Goal: Task Accomplishment & Management: Use online tool/utility

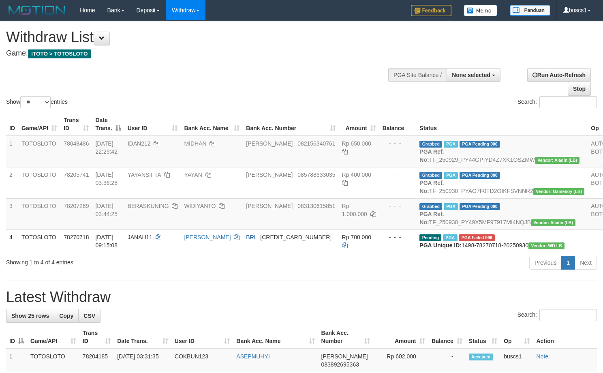
select select
select select "**"
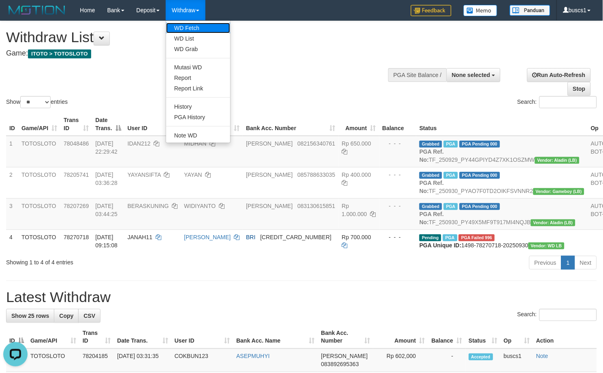
click at [194, 24] on link "WD Fetch" at bounding box center [198, 28] width 64 height 11
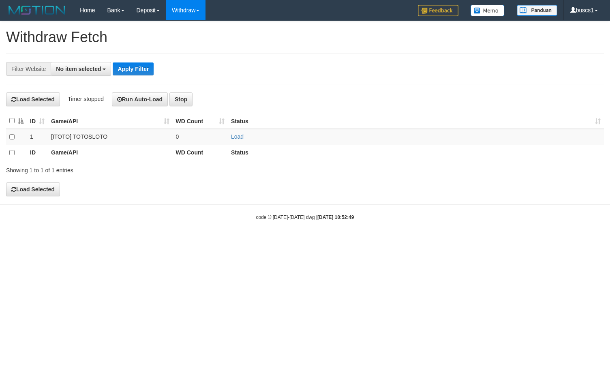
select select
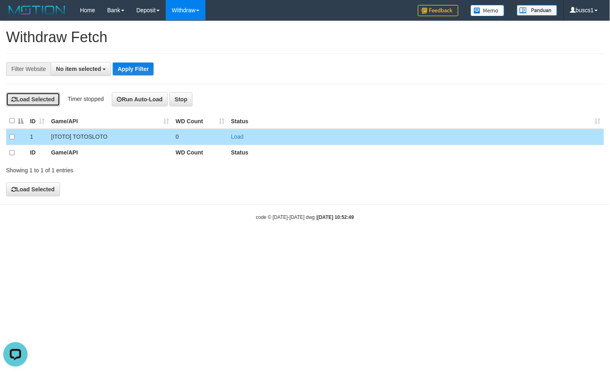
drag, startPoint x: 39, startPoint y: 99, endPoint x: 349, endPoint y: 43, distance: 315.5
click at [39, 99] on button "Load Selected" at bounding box center [33, 99] width 54 height 14
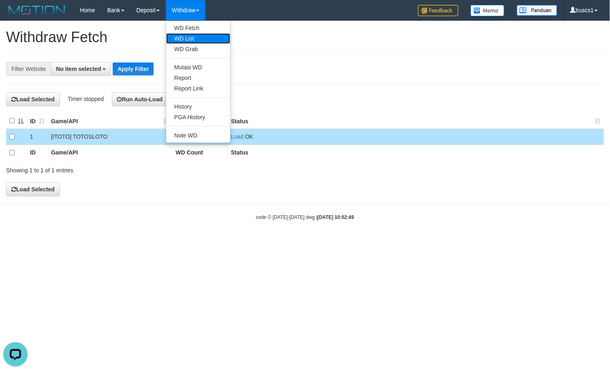
click at [195, 39] on link "WD List" at bounding box center [198, 38] width 64 height 11
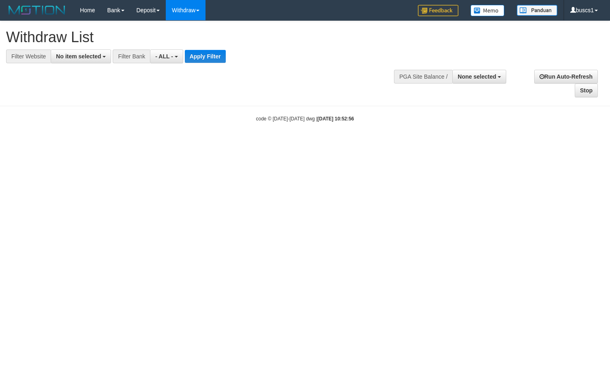
select select
click at [83, 58] on span "No item selected" at bounding box center [78, 56] width 45 height 6
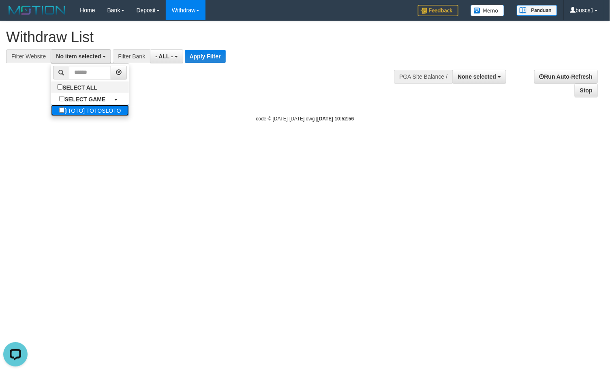
click at [94, 111] on label "[ITOTO] TOTOSLOTO" at bounding box center [90, 110] width 78 height 11
select select "****"
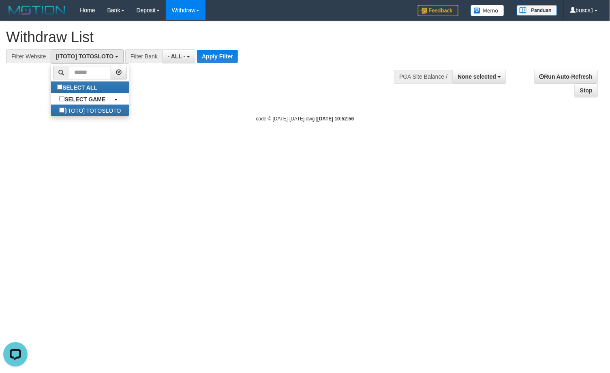
scroll to position [7, 0]
click at [207, 54] on button "Apply Filter" at bounding box center [217, 56] width 41 height 13
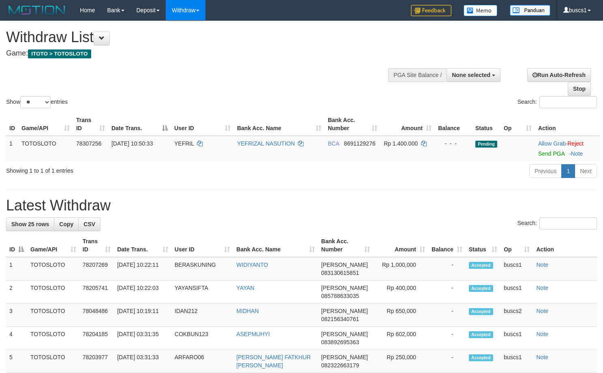
select select
select select "**"
drag, startPoint x: 558, startPoint y: 154, endPoint x: 351, endPoint y: 120, distance: 209.5
click at [558, 154] on link "Send PGA" at bounding box center [551, 153] width 26 height 6
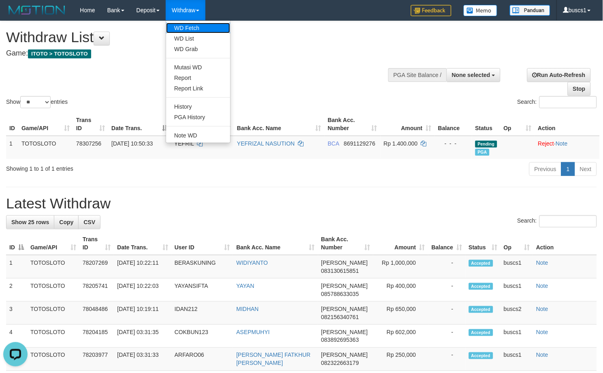
click at [196, 23] on link "WD Fetch" at bounding box center [198, 28] width 64 height 11
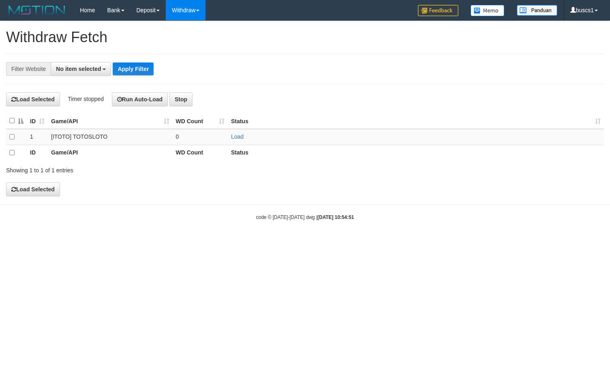
select select
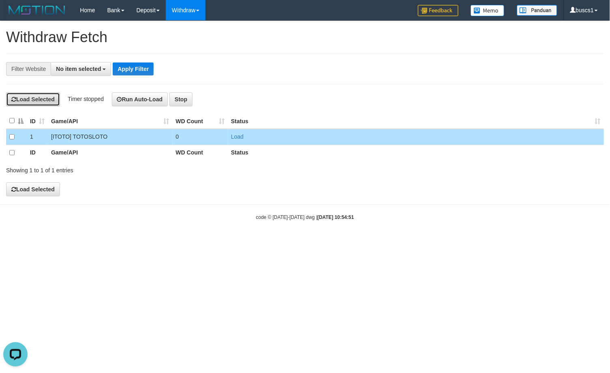
click at [30, 100] on button "Load Selected" at bounding box center [33, 99] width 54 height 14
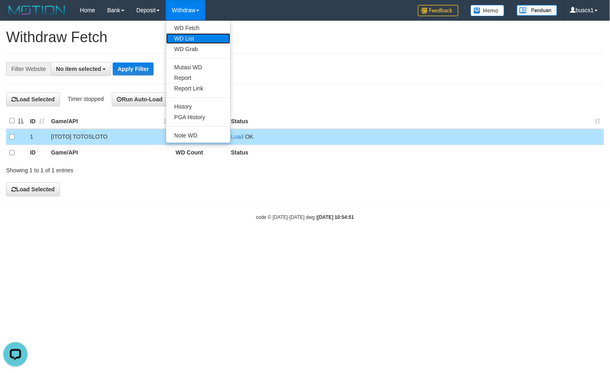
click at [200, 36] on link "WD List" at bounding box center [198, 38] width 64 height 11
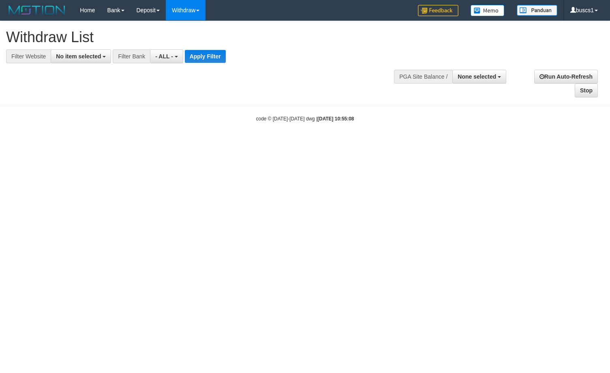
select select
click at [96, 62] on button "No item selected" at bounding box center [81, 56] width 60 height 14
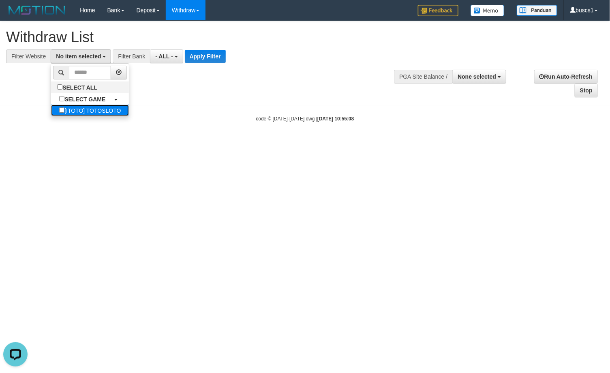
click at [106, 112] on label "[ITOTO] TOTOSLOTO" at bounding box center [90, 110] width 78 height 11
select select "****"
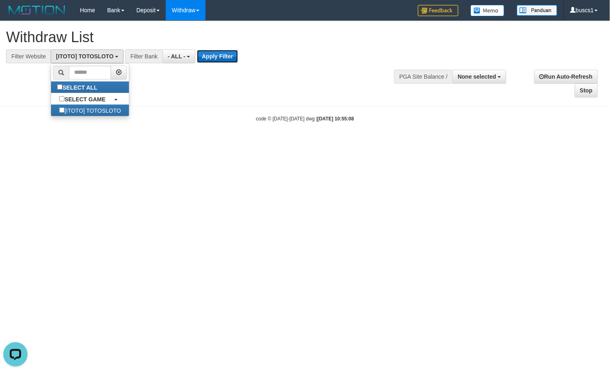
click at [220, 54] on button "Apply Filter" at bounding box center [217, 56] width 41 height 13
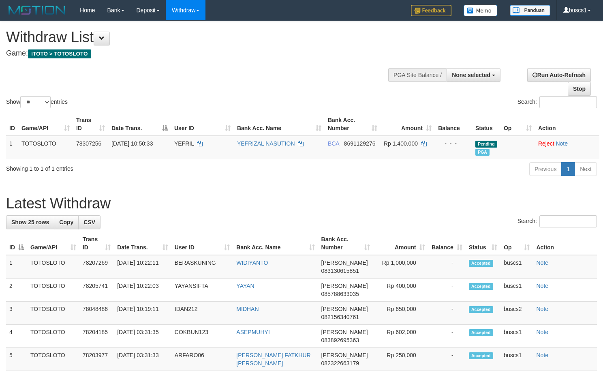
select select
select select "**"
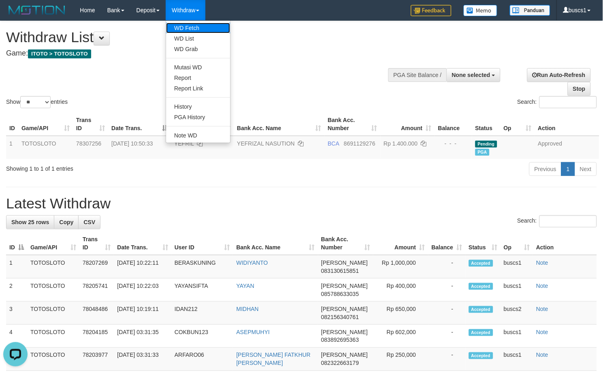
click at [204, 25] on link "WD Fetch" at bounding box center [198, 28] width 64 height 11
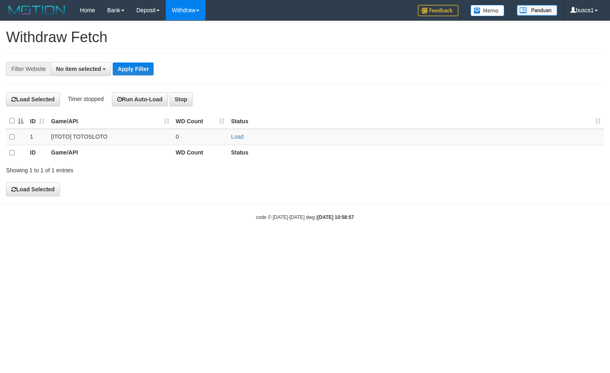
select select
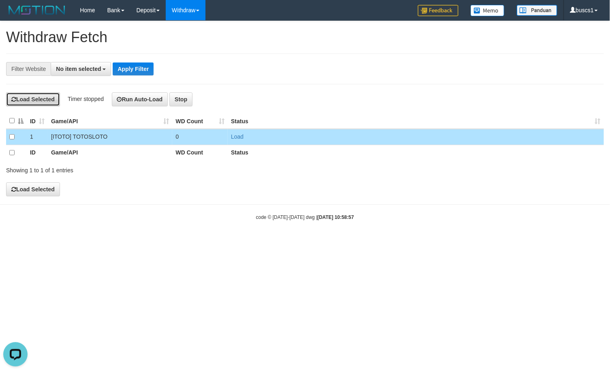
click at [28, 103] on button "Load Selected" at bounding box center [33, 99] width 54 height 14
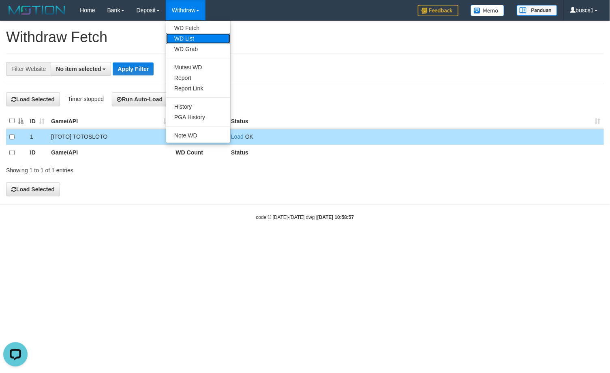
click at [196, 37] on link "WD List" at bounding box center [198, 38] width 64 height 11
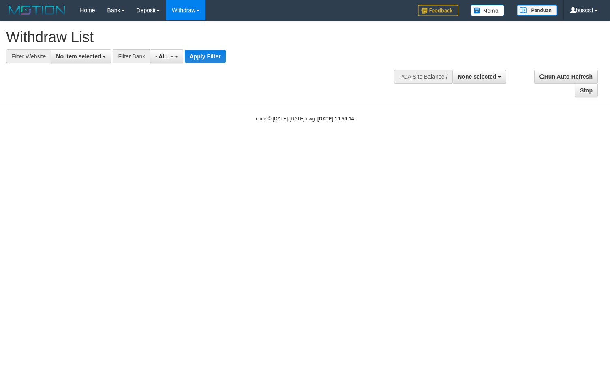
select select
click at [85, 61] on button "No item selected" at bounding box center [81, 56] width 60 height 14
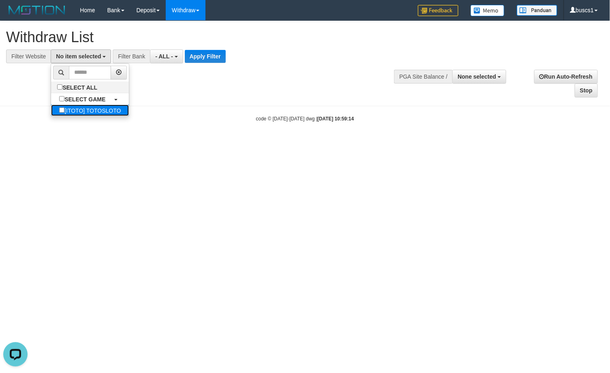
click at [100, 112] on label "[ITOTO] TOTOSLOTO" at bounding box center [90, 110] width 78 height 11
select select "****"
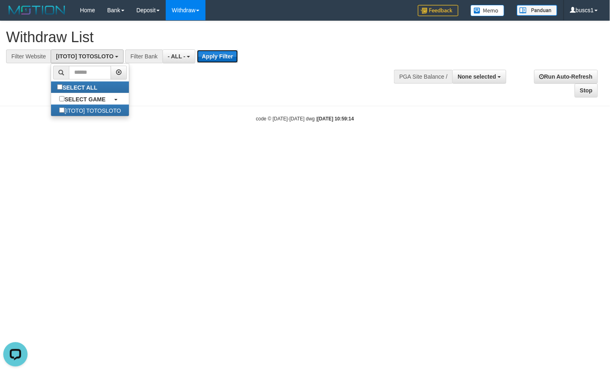
click at [212, 57] on button "Apply Filter" at bounding box center [217, 56] width 41 height 13
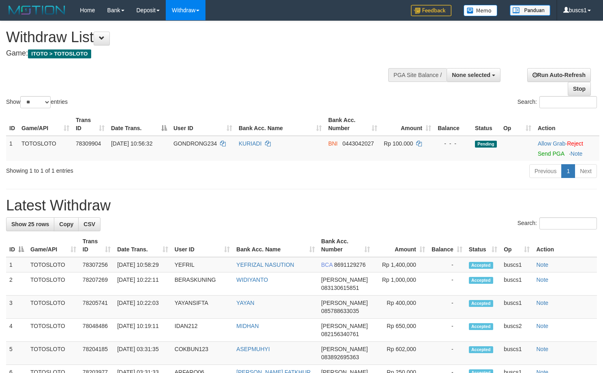
select select
select select "**"
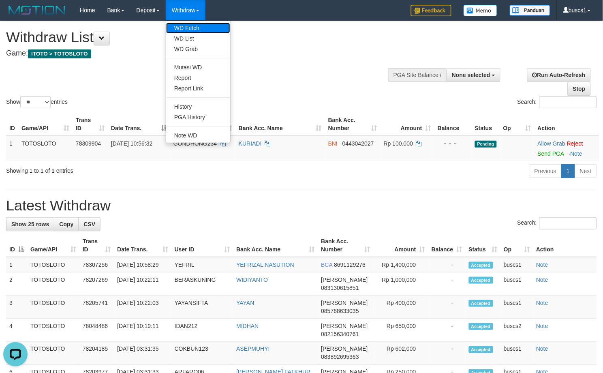
click at [195, 25] on link "WD Fetch" at bounding box center [198, 28] width 64 height 11
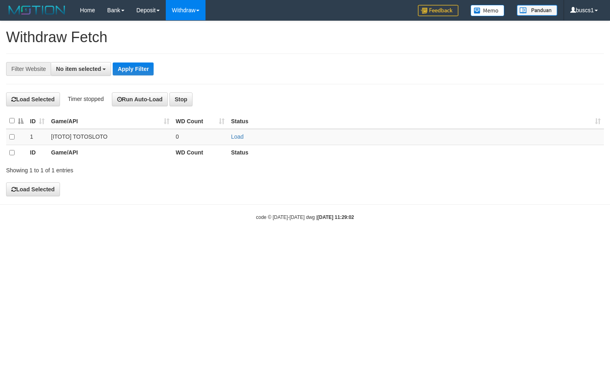
select select
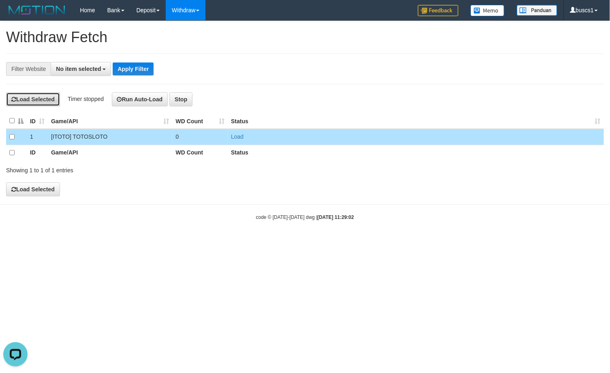
click at [45, 97] on button "Load Selected" at bounding box center [33, 99] width 54 height 14
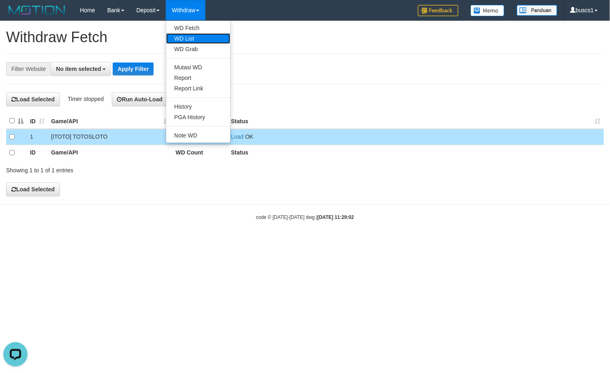
click at [206, 38] on link "WD List" at bounding box center [198, 38] width 64 height 11
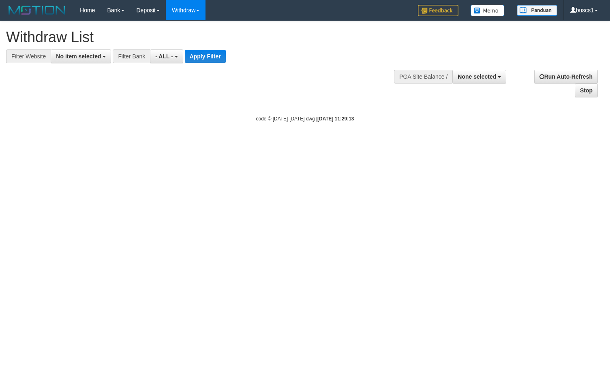
select select
click at [65, 55] on span "No item selected" at bounding box center [78, 56] width 45 height 6
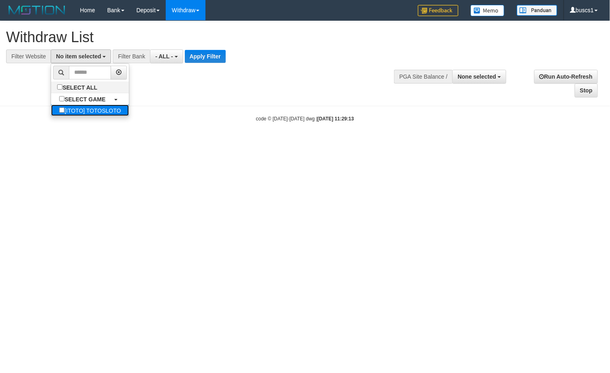
click at [69, 106] on label "[ITOTO] TOTOSLOTO" at bounding box center [90, 110] width 78 height 11
select select "****"
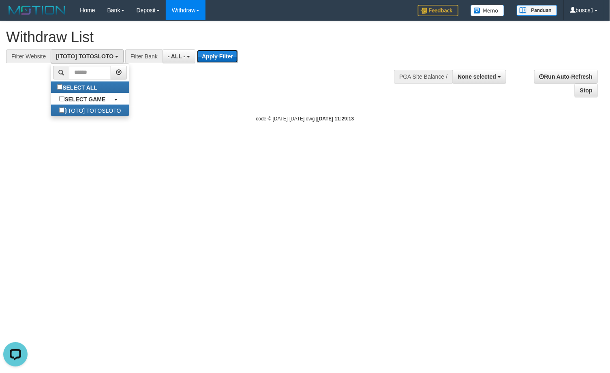
click at [225, 57] on button "Apply Filter" at bounding box center [217, 56] width 41 height 13
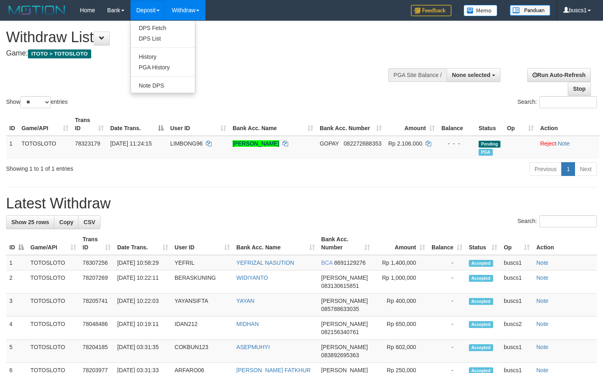
select select
select select "**"
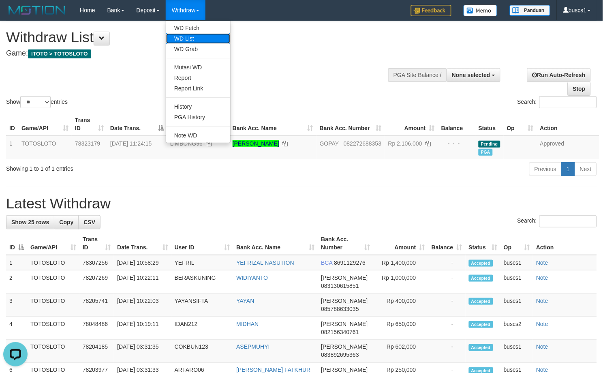
click at [197, 33] on link "WD List" at bounding box center [198, 38] width 64 height 11
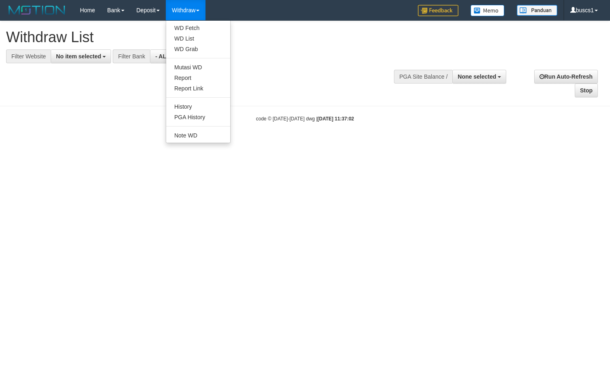
select select
click at [197, 25] on link "WD Fetch" at bounding box center [198, 28] width 64 height 11
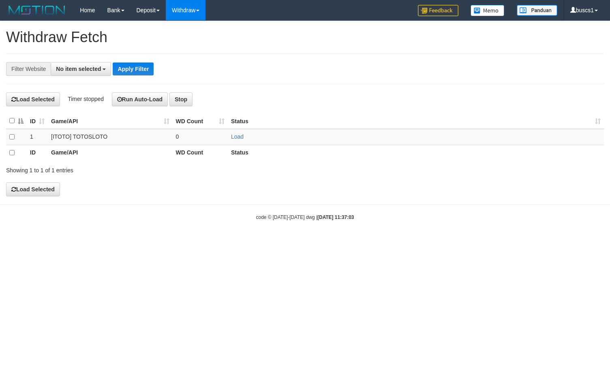
select select
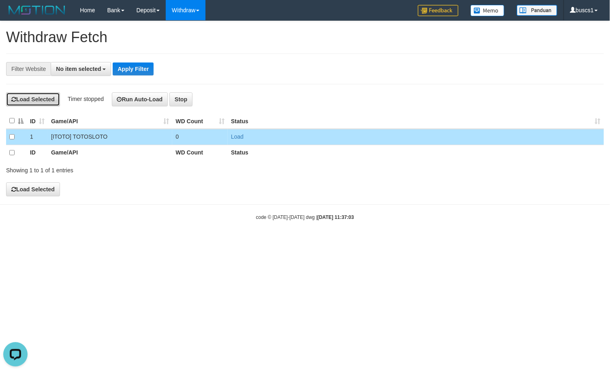
click at [42, 96] on button "Load Selected" at bounding box center [33, 99] width 54 height 14
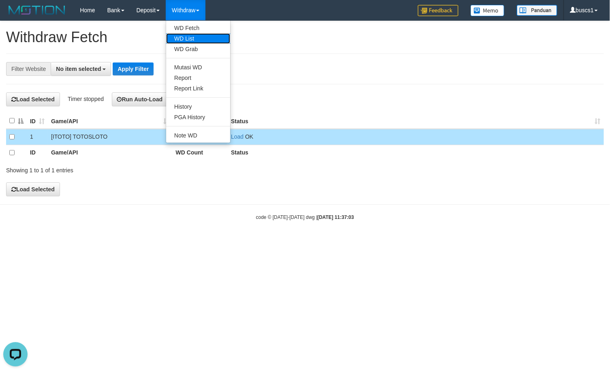
click at [204, 38] on link "WD List" at bounding box center [198, 38] width 64 height 11
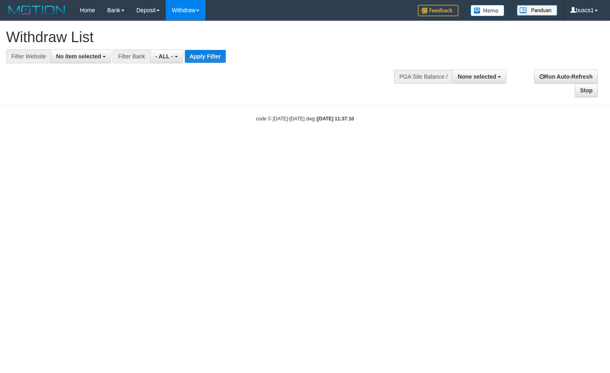
select select
click at [79, 61] on button "No item selected" at bounding box center [81, 56] width 60 height 14
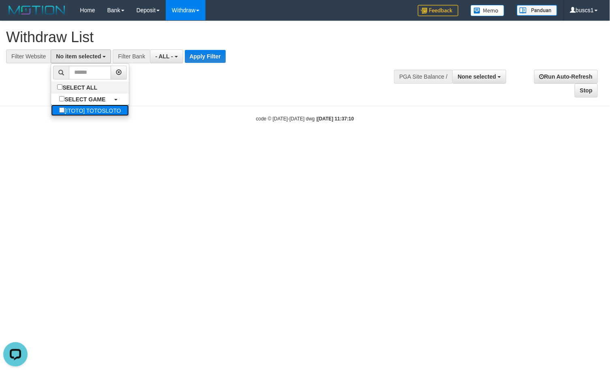
click at [82, 112] on label "[ITOTO] TOTOSLOTO" at bounding box center [90, 110] width 78 height 11
select select "****"
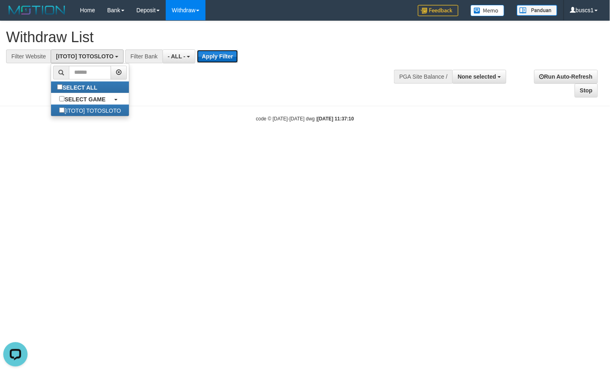
click at [212, 57] on button "Apply Filter" at bounding box center [217, 56] width 41 height 13
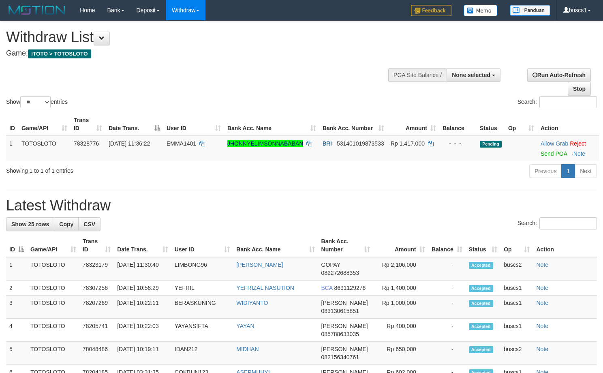
select select
select select "**"
click at [562, 152] on link "Send PGA" at bounding box center [554, 153] width 26 height 6
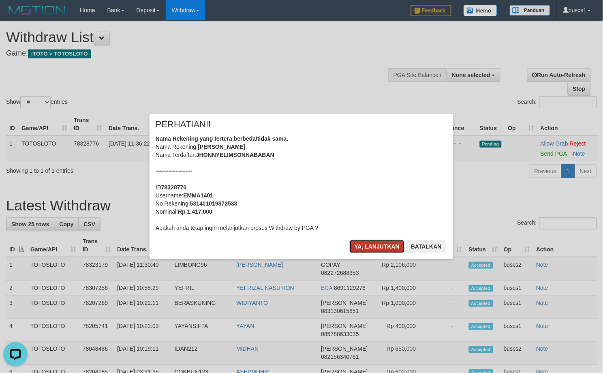
click at [377, 246] on button "Ya, lanjutkan" at bounding box center [377, 246] width 55 height 13
